Goal: Task Accomplishment & Management: Use online tool/utility

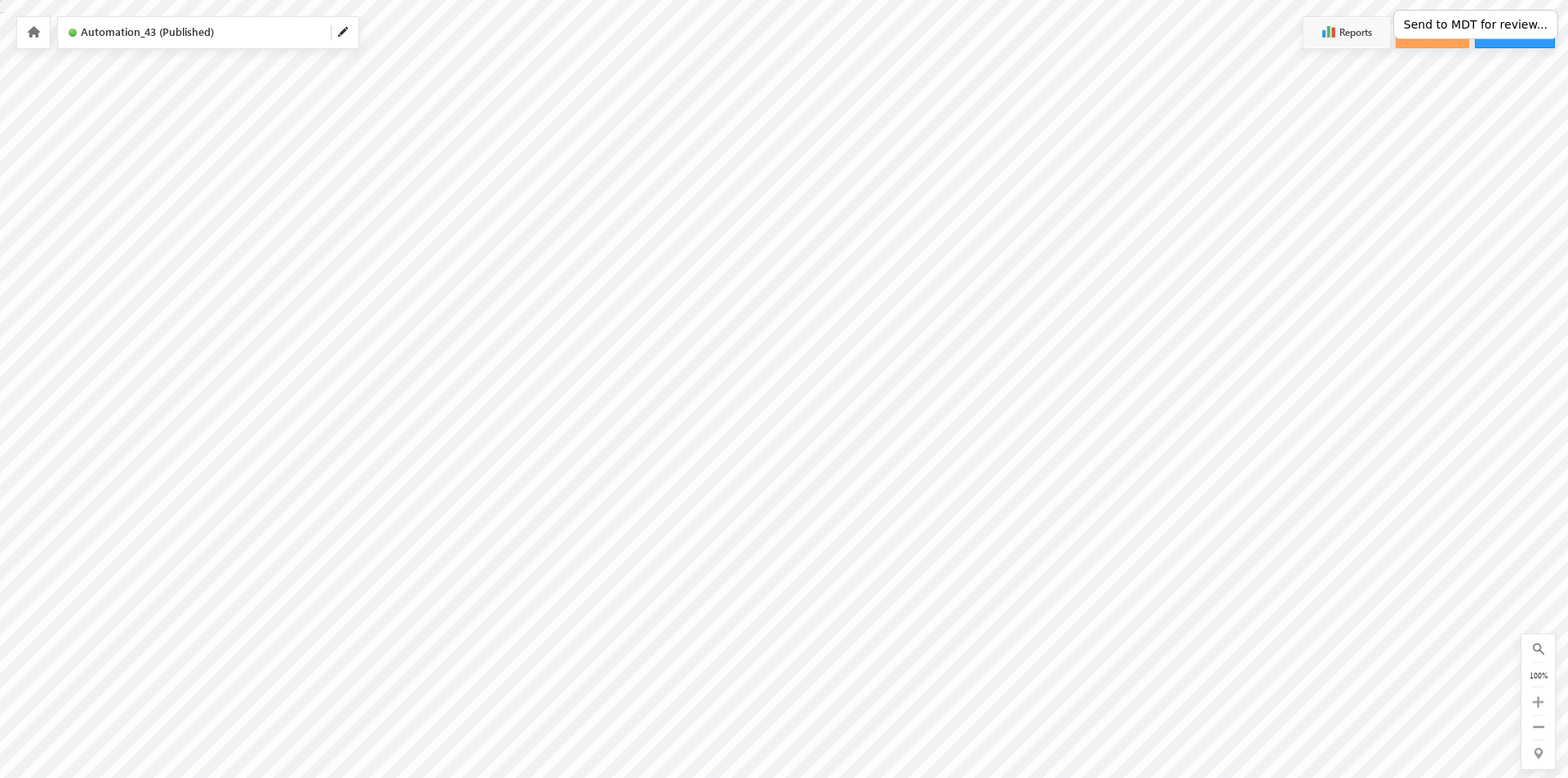
click at [1473, 25] on button "Send to MDT for review..." at bounding box center [1476, 24] width 165 height 30
click at [1472, 24] on button "Send to MDT for review..." at bounding box center [1476, 24] width 165 height 30
click at [1473, 21] on button "Send to MDT for review..." at bounding box center [1476, 24] width 165 height 30
